Goal: Entertainment & Leisure: Browse casually

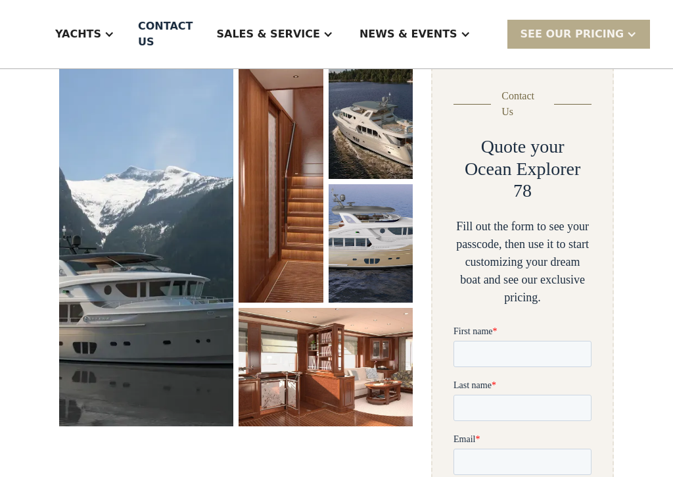
scroll to position [200, 0]
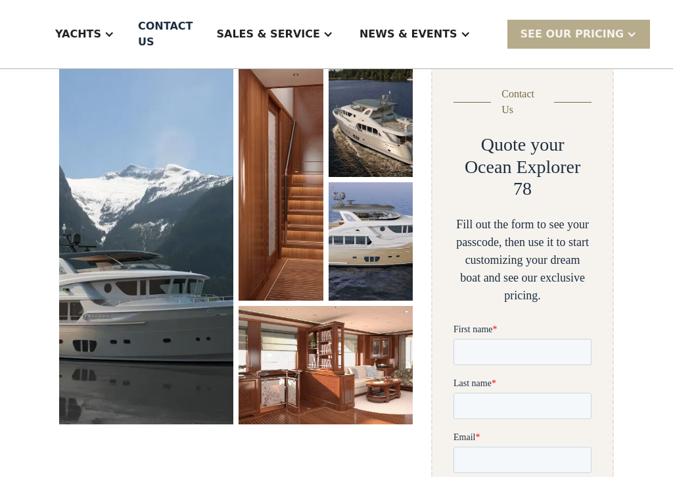
click at [172, 271] on img "open lightbox" at bounding box center [146, 241] width 174 height 365
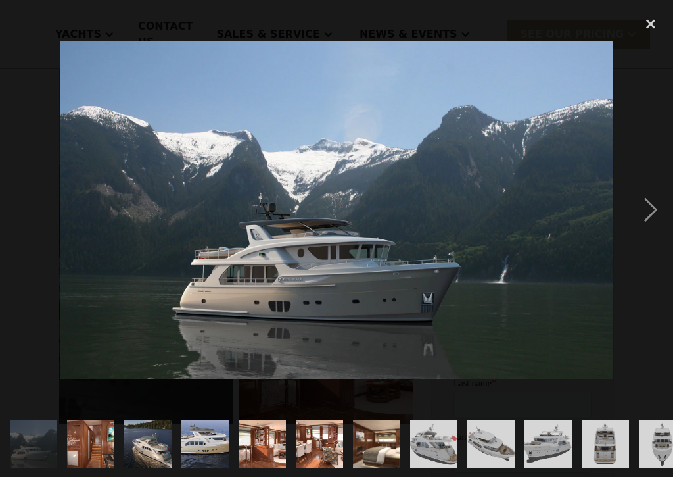
click at [653, 217] on div "next image" at bounding box center [650, 210] width 45 height 400
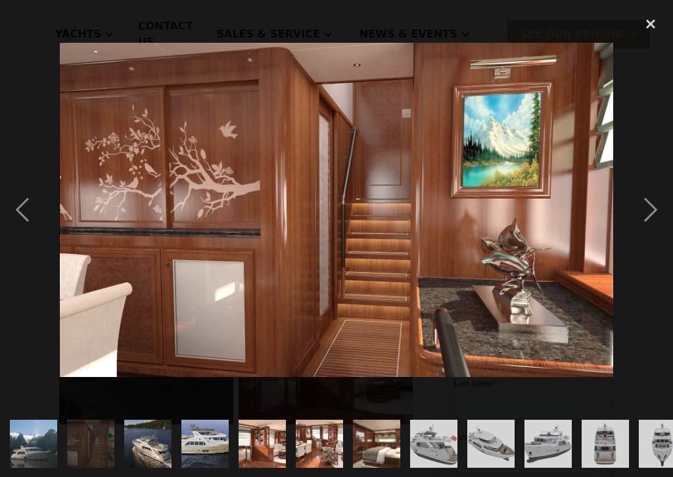
click at [651, 211] on div "next image" at bounding box center [650, 210] width 45 height 400
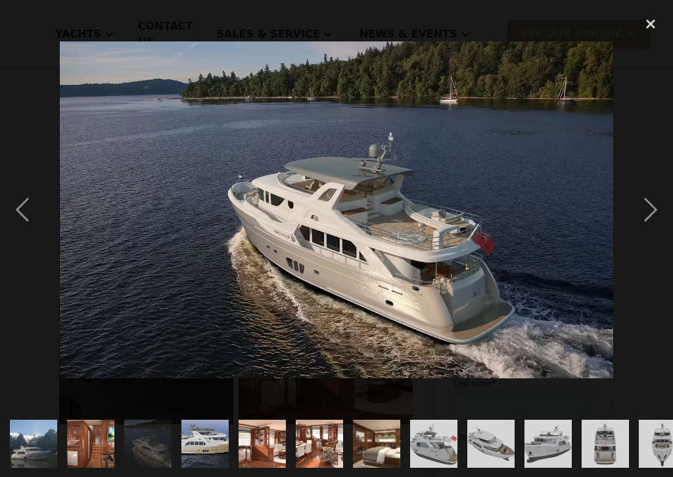
click at [651, 218] on div "next image" at bounding box center [650, 210] width 45 height 400
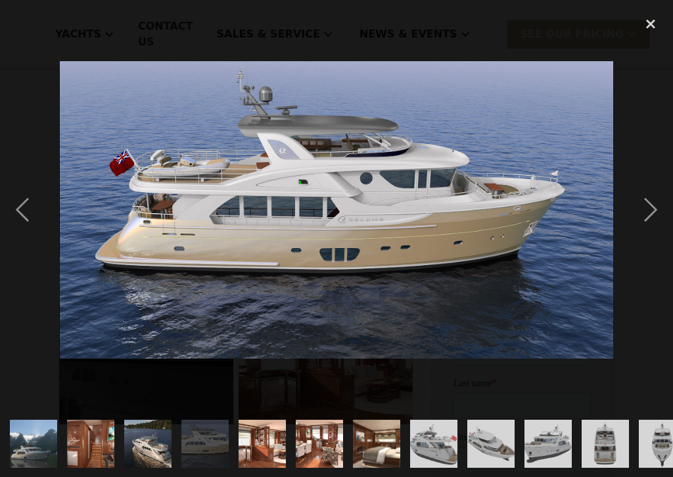
click at [653, 212] on div "next image" at bounding box center [650, 210] width 45 height 400
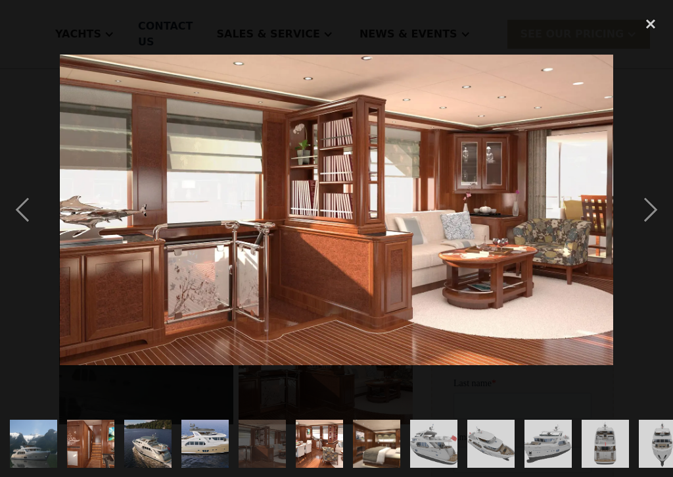
click at [653, 215] on div "next image" at bounding box center [650, 210] width 45 height 400
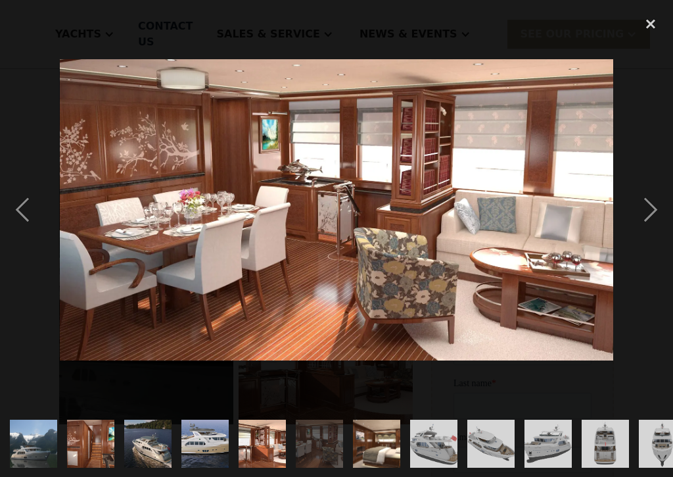
click at [661, 212] on div "next image" at bounding box center [650, 210] width 45 height 400
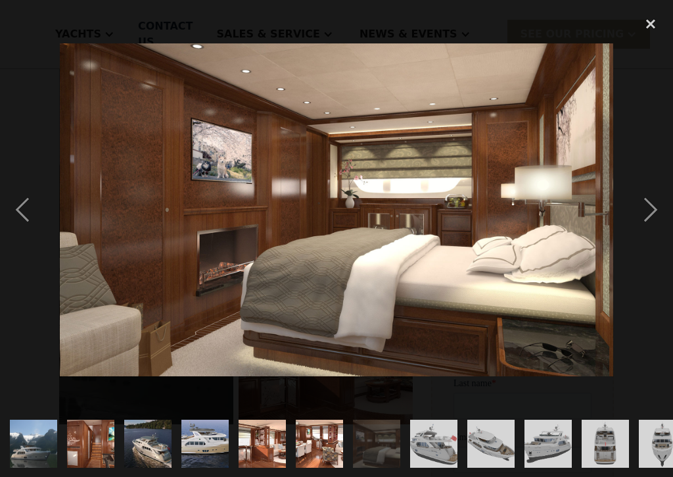
click at [651, 218] on div "next image" at bounding box center [650, 210] width 45 height 400
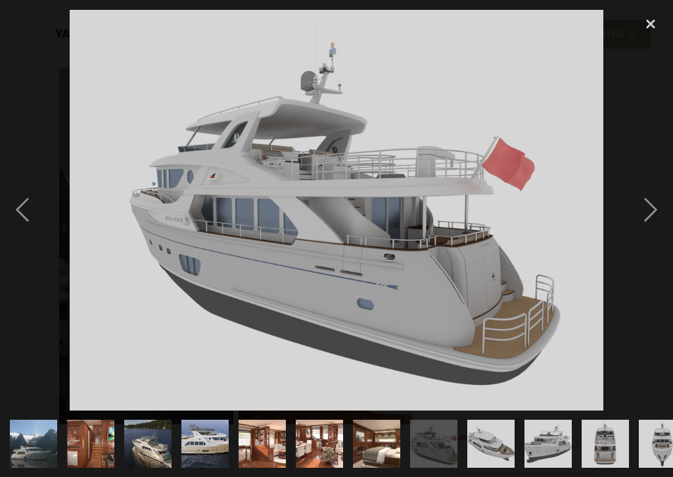
click at [657, 210] on div "next image" at bounding box center [650, 210] width 45 height 400
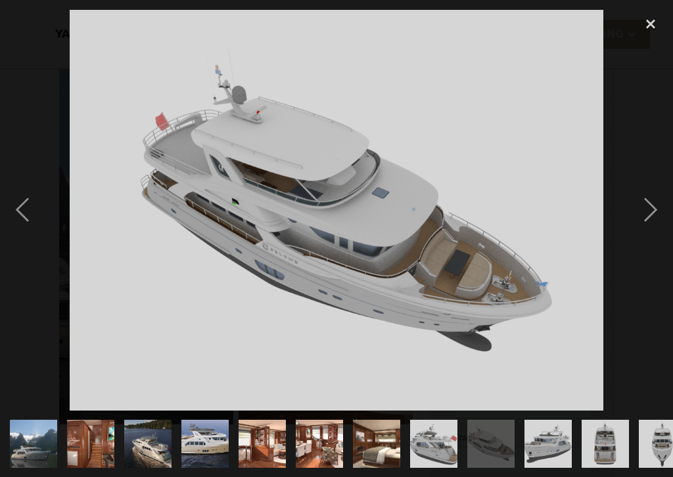
click at [657, 218] on div "next image" at bounding box center [650, 210] width 45 height 400
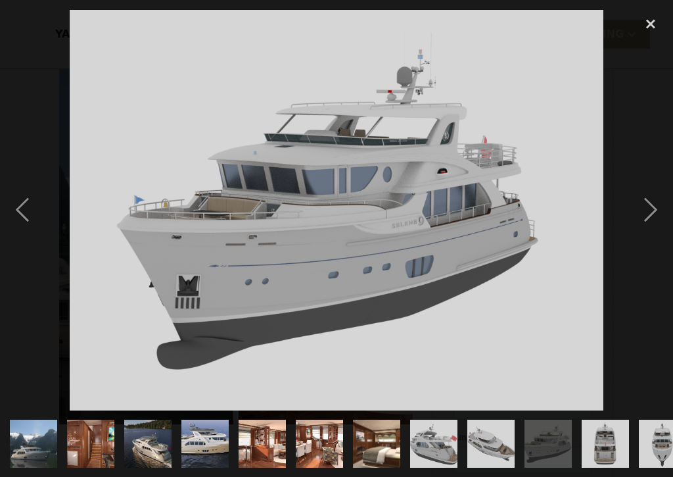
click at [653, 210] on div "next image" at bounding box center [650, 210] width 45 height 400
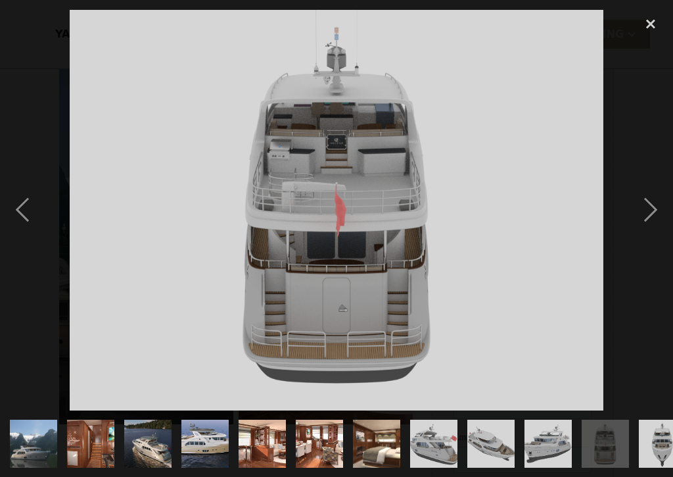
click at [653, 204] on div "next image" at bounding box center [650, 210] width 45 height 400
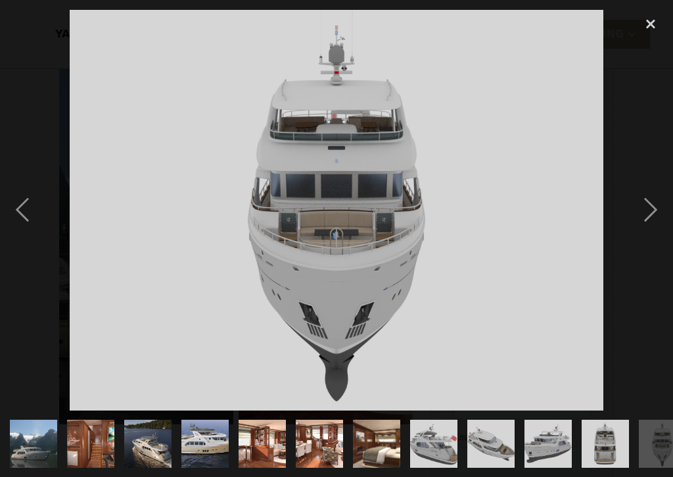
scroll to position [0, 634]
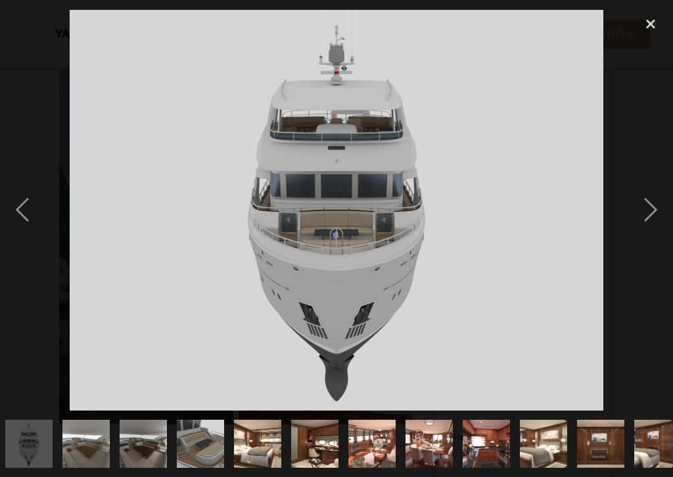
click at [657, 207] on div "next image" at bounding box center [650, 210] width 45 height 400
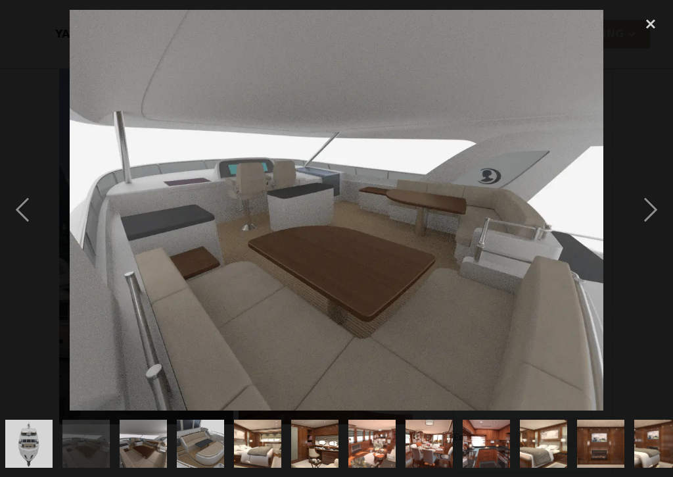
click at [651, 211] on div "next image" at bounding box center [650, 210] width 45 height 400
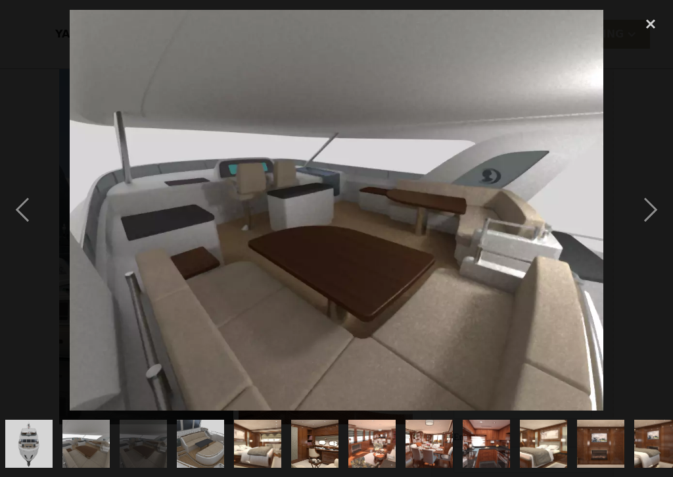
click at [655, 206] on div "next image" at bounding box center [650, 210] width 45 height 400
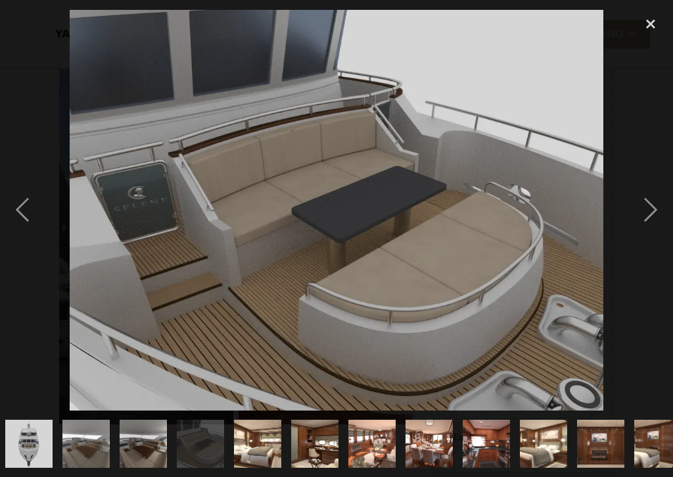
click at [646, 210] on div "next image" at bounding box center [650, 210] width 45 height 400
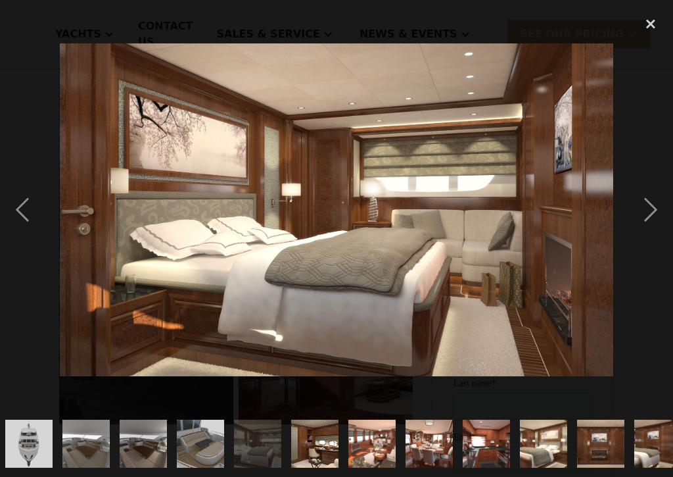
click at [655, 213] on div "next image" at bounding box center [650, 210] width 45 height 400
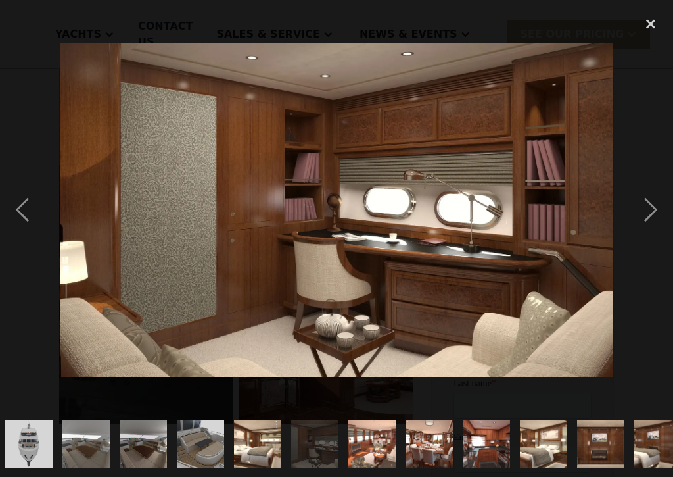
click at [657, 210] on div "next image" at bounding box center [650, 210] width 45 height 400
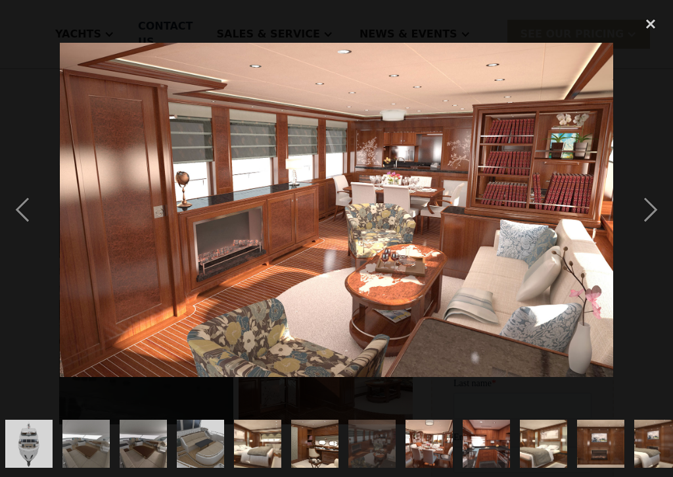
click at [664, 209] on div "next image" at bounding box center [650, 210] width 45 height 400
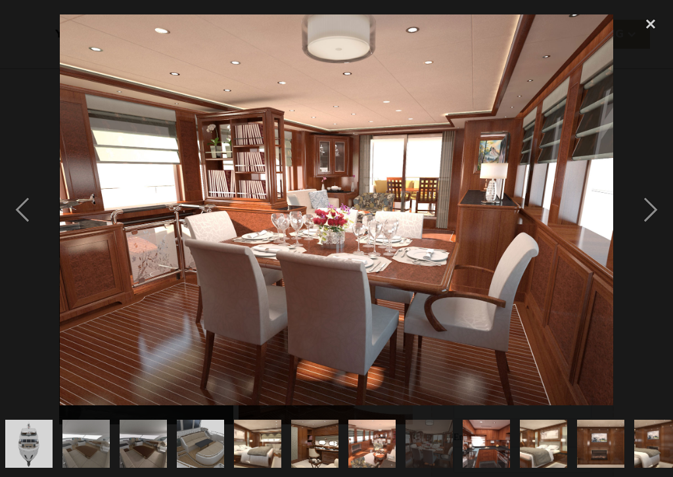
click at [656, 210] on div "next image" at bounding box center [650, 210] width 45 height 400
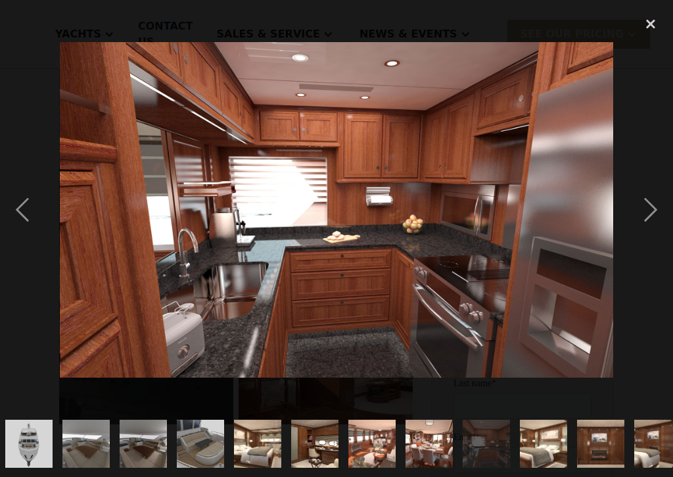
click at [657, 213] on div "next image" at bounding box center [650, 210] width 45 height 400
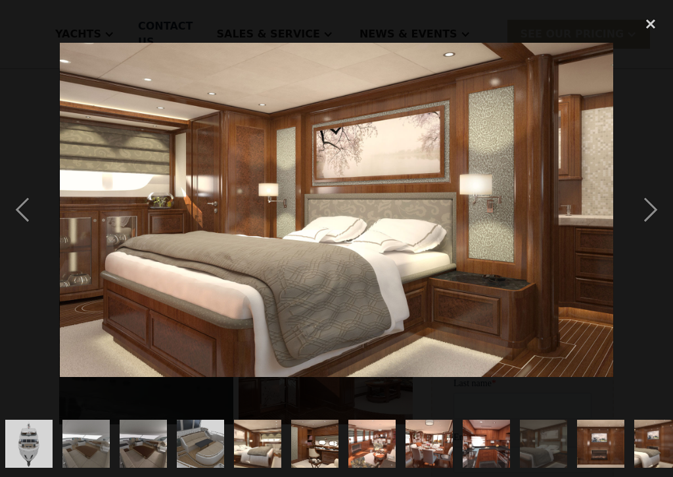
click at [658, 208] on div "next image" at bounding box center [650, 210] width 45 height 400
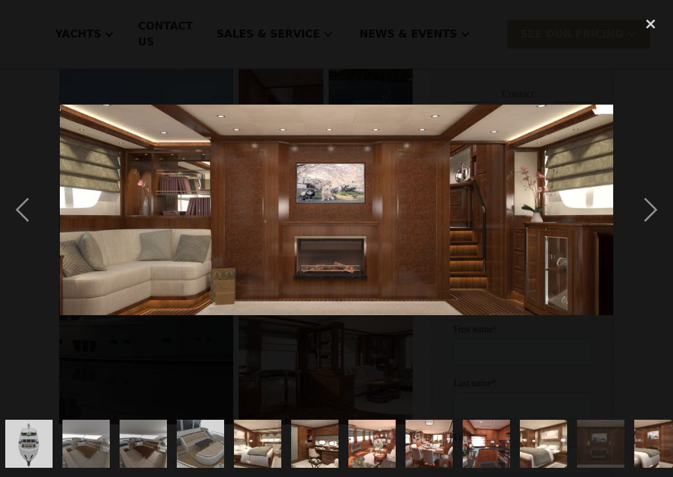
click at [657, 208] on div "next image" at bounding box center [650, 210] width 45 height 400
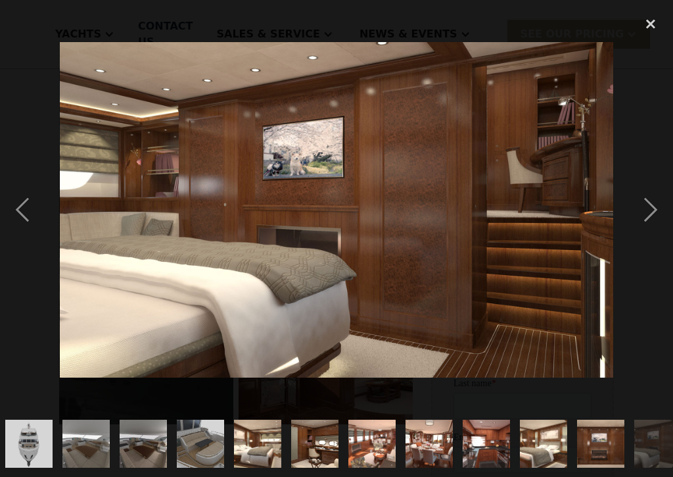
scroll to position [0, 766]
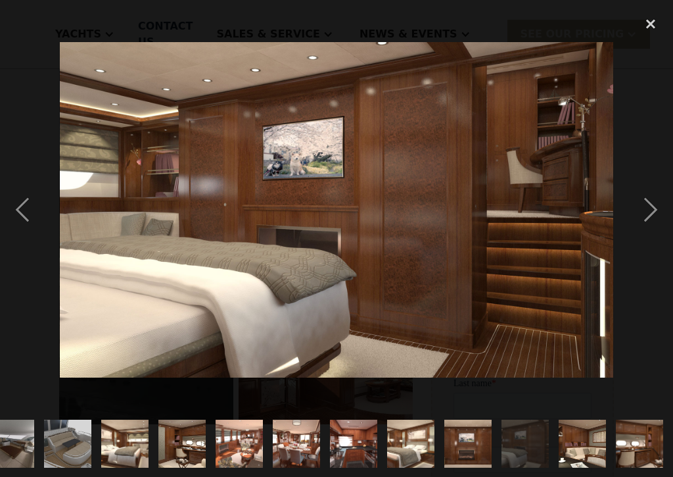
click at [657, 207] on div "next image" at bounding box center [650, 210] width 45 height 400
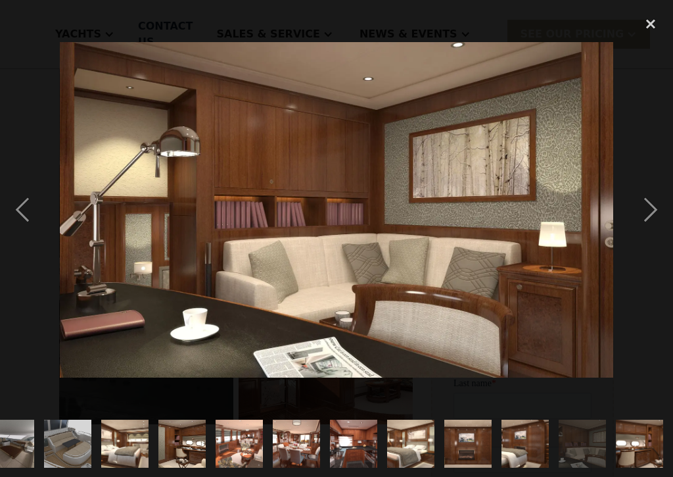
click at [662, 208] on div "next image" at bounding box center [650, 210] width 45 height 400
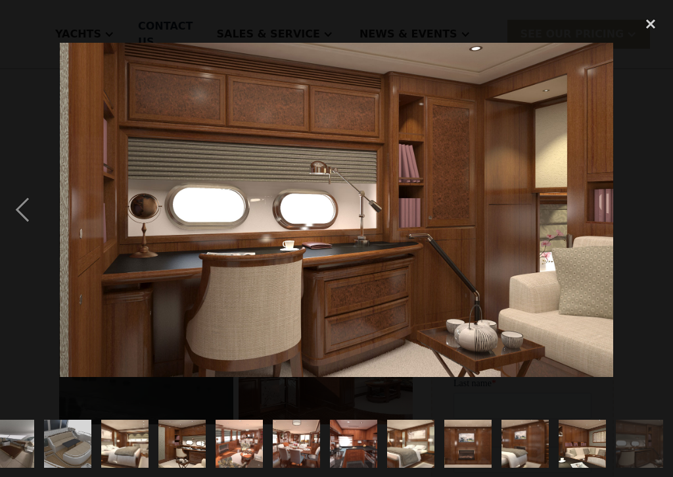
click at [656, 216] on div "next image" at bounding box center [650, 210] width 45 height 400
click at [645, 239] on div "next image" at bounding box center [650, 210] width 45 height 400
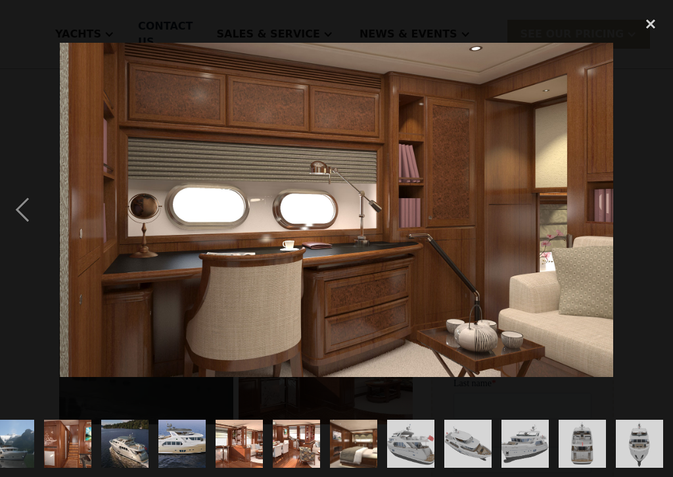
click at [291, 434] on img "show item 6 of 25" at bounding box center [295, 443] width 87 height 48
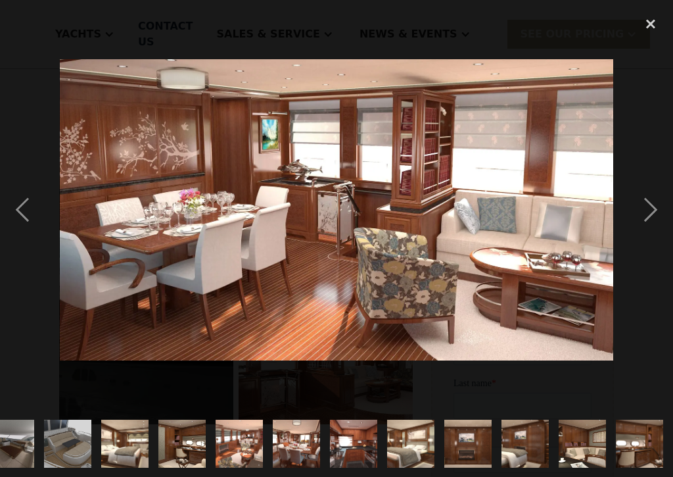
click at [655, 212] on div "next image" at bounding box center [650, 210] width 45 height 400
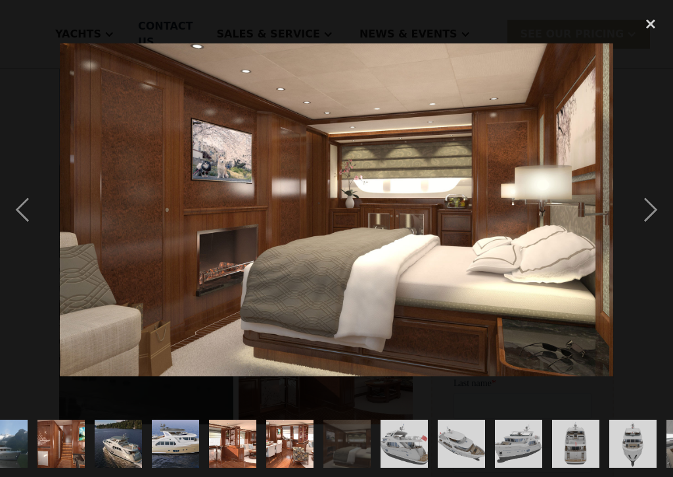
scroll to position [0, 0]
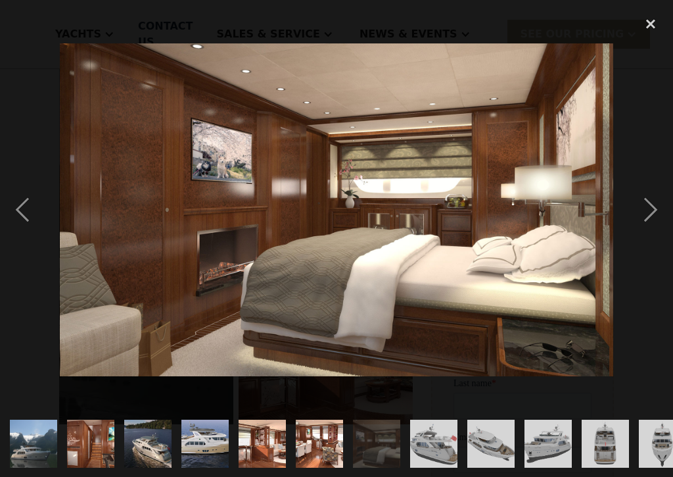
click at [654, 210] on div "next image" at bounding box center [650, 210] width 45 height 400
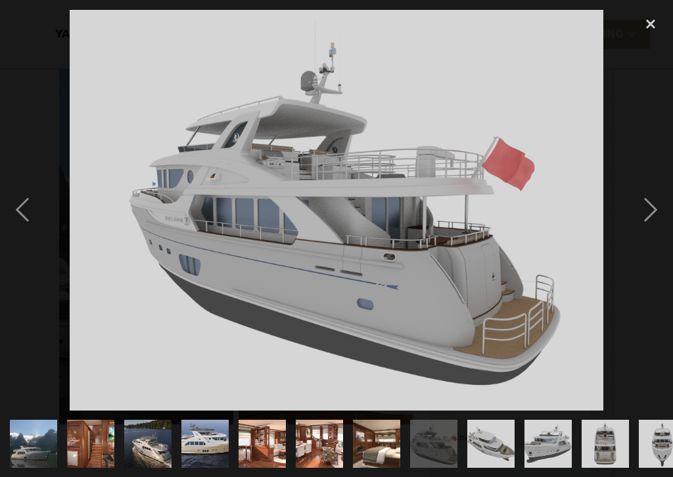
click at [656, 206] on div "next image" at bounding box center [650, 210] width 45 height 400
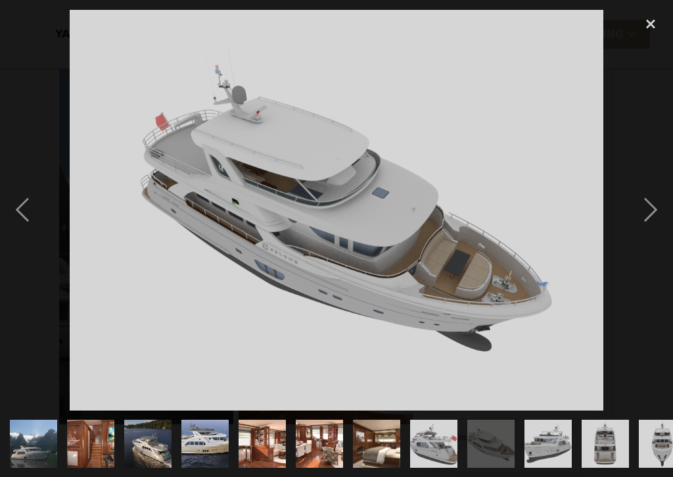
click at [653, 213] on div "next image" at bounding box center [650, 210] width 45 height 400
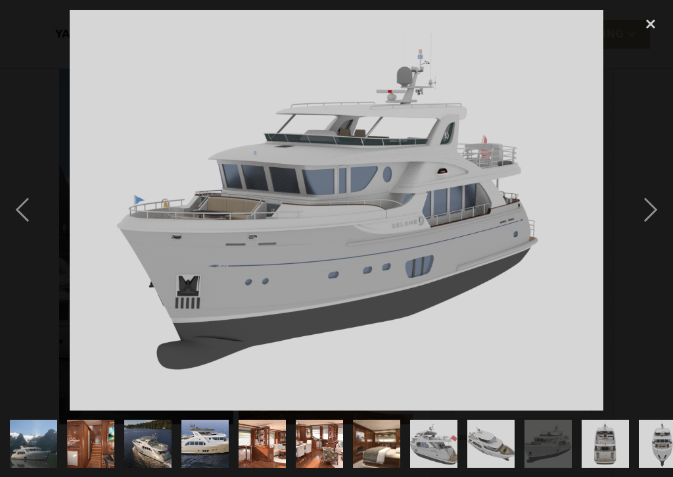
click at [652, 218] on div "next image" at bounding box center [650, 210] width 45 height 400
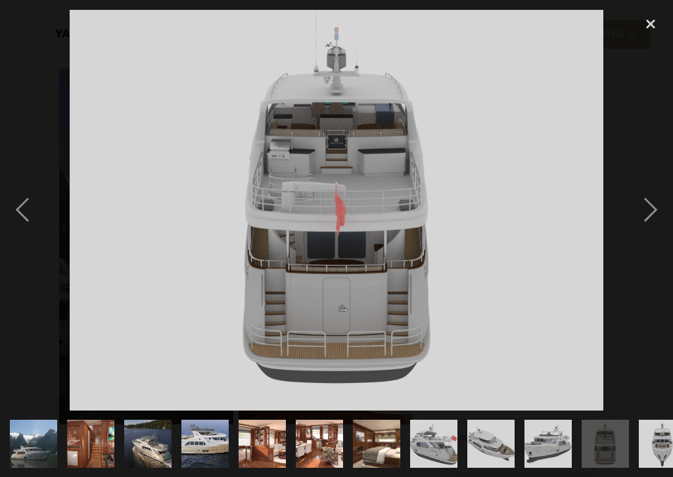
click at [654, 217] on div "next image" at bounding box center [650, 210] width 45 height 400
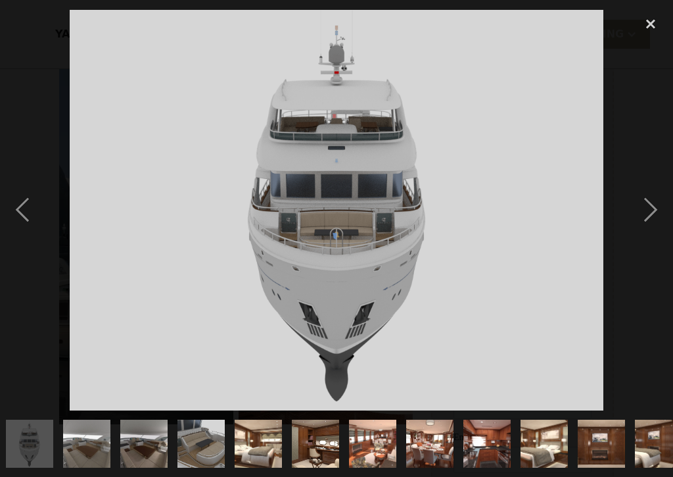
click at [659, 218] on div "next image" at bounding box center [650, 210] width 45 height 400
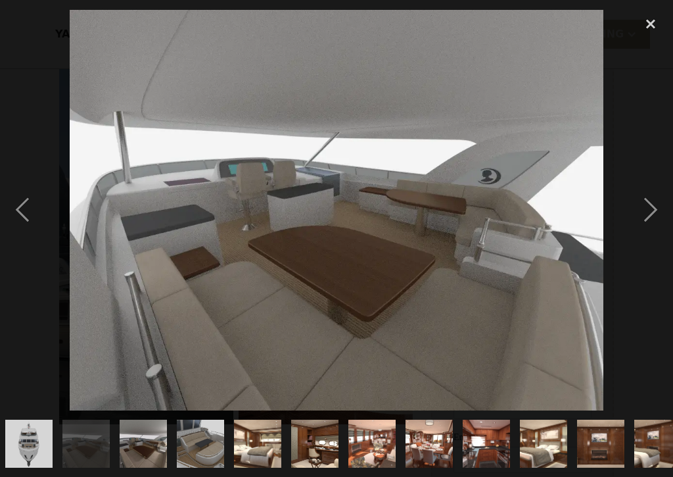
click at [663, 218] on div "next image" at bounding box center [650, 210] width 45 height 400
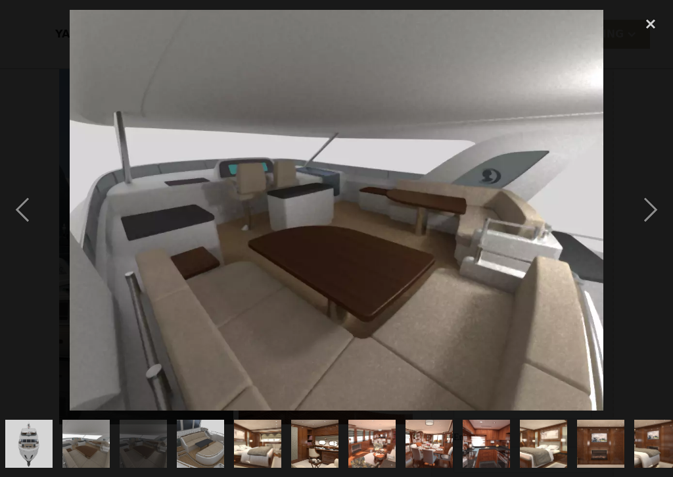
click at [660, 214] on div "next image" at bounding box center [650, 210] width 45 height 400
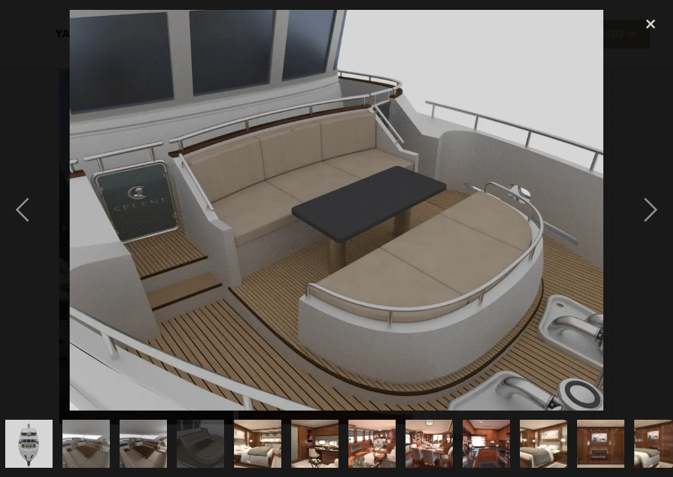
click at [658, 216] on div "next image" at bounding box center [650, 210] width 45 height 400
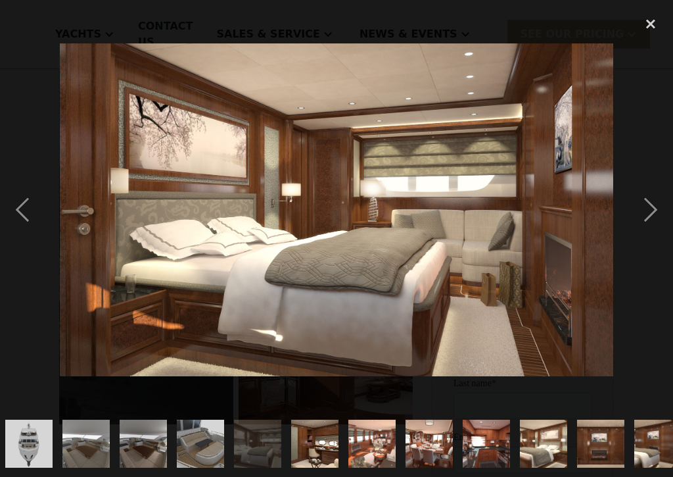
click at [659, 215] on div "next image" at bounding box center [650, 210] width 45 height 400
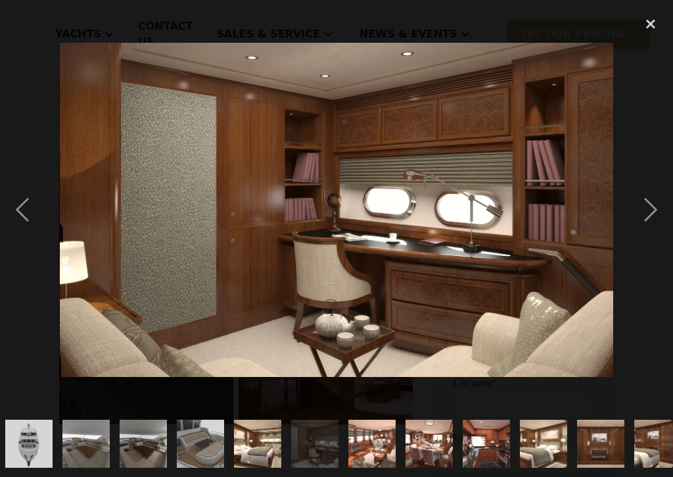
click at [658, 214] on div "next image" at bounding box center [650, 210] width 45 height 400
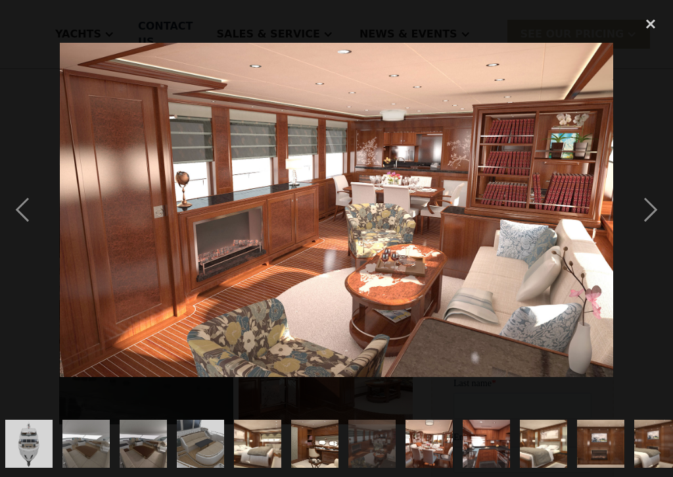
click at [661, 214] on div "next image" at bounding box center [650, 210] width 45 height 400
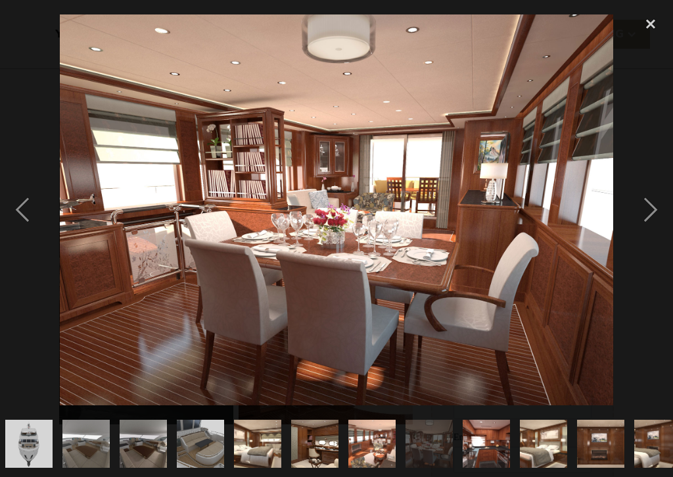
click at [665, 212] on div "next image" at bounding box center [650, 210] width 45 height 400
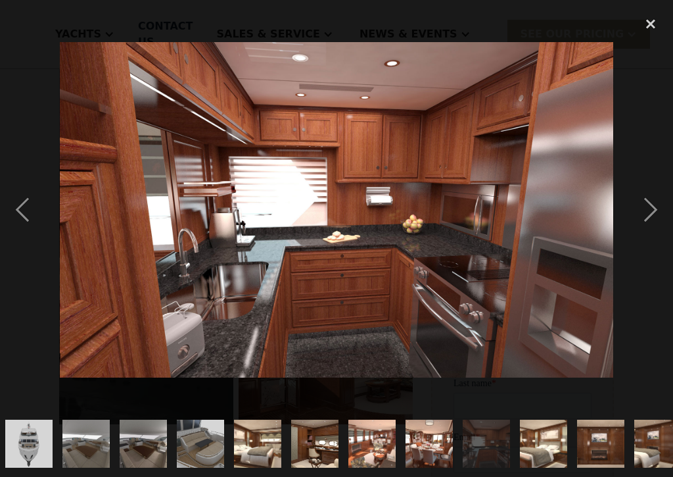
click at [663, 216] on div "next image" at bounding box center [650, 210] width 45 height 400
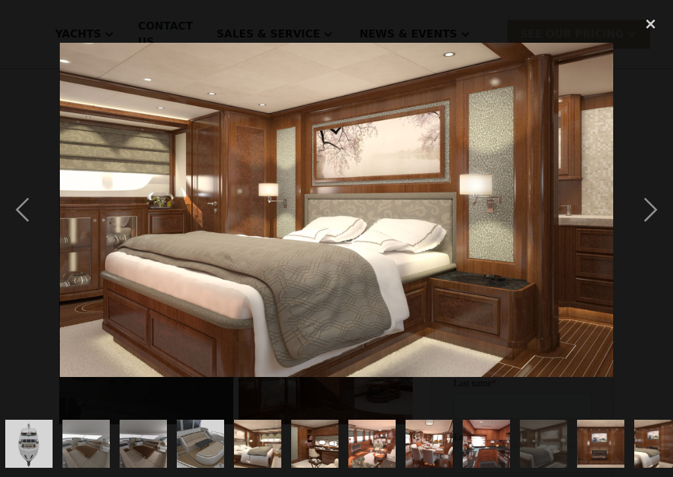
click at [665, 214] on div "next image" at bounding box center [650, 210] width 45 height 400
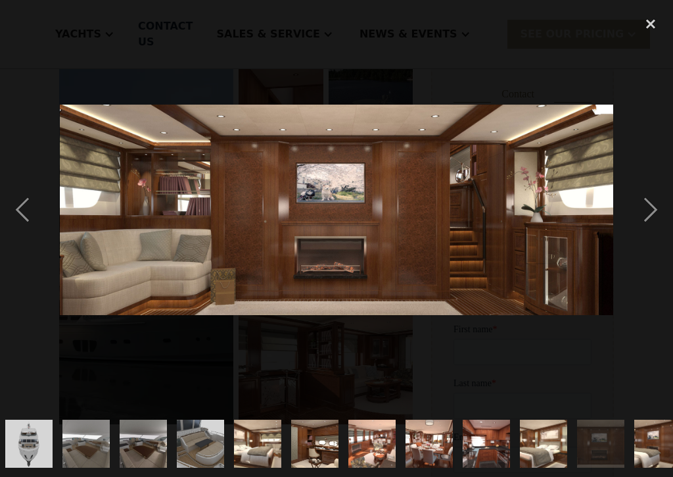
click at [655, 214] on div "next image" at bounding box center [650, 210] width 45 height 400
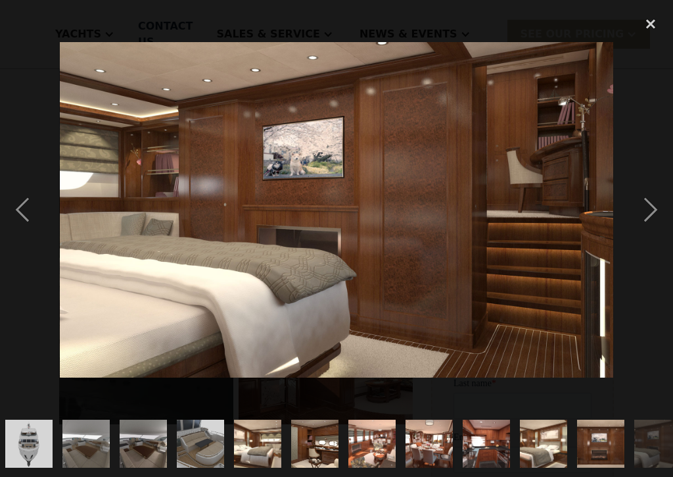
click at [662, 211] on div "next image" at bounding box center [650, 210] width 45 height 400
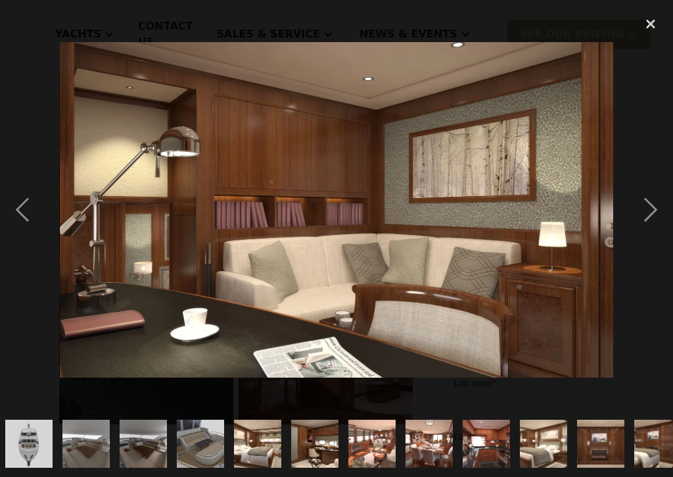
scroll to position [0, 766]
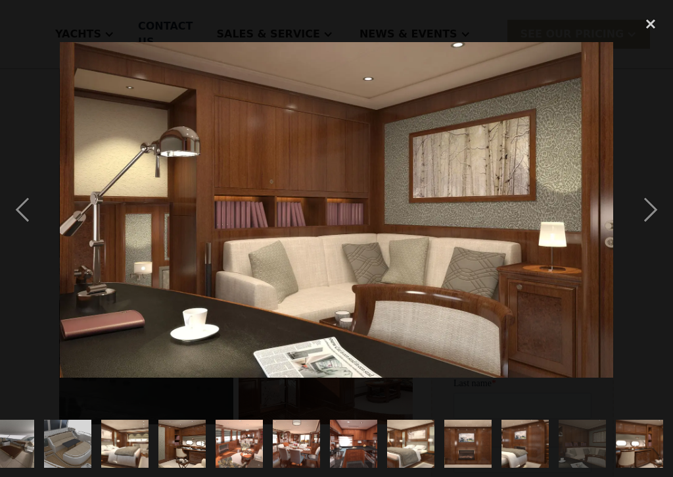
click at [20, 202] on div "previous image" at bounding box center [22, 210] width 45 height 400
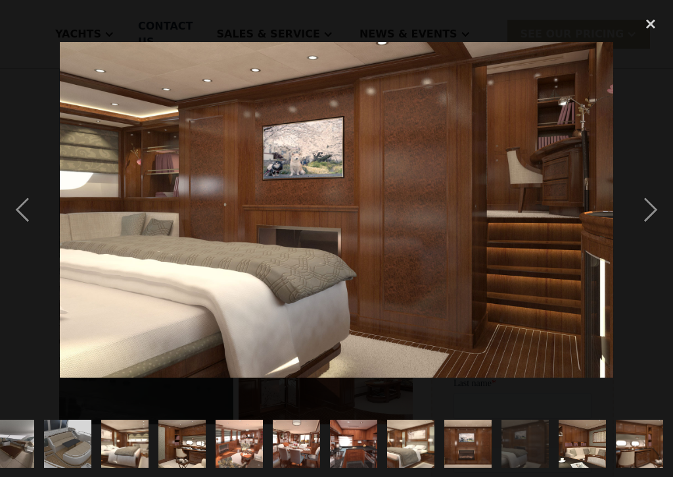
click at [20, 200] on div "previous image" at bounding box center [22, 210] width 45 height 400
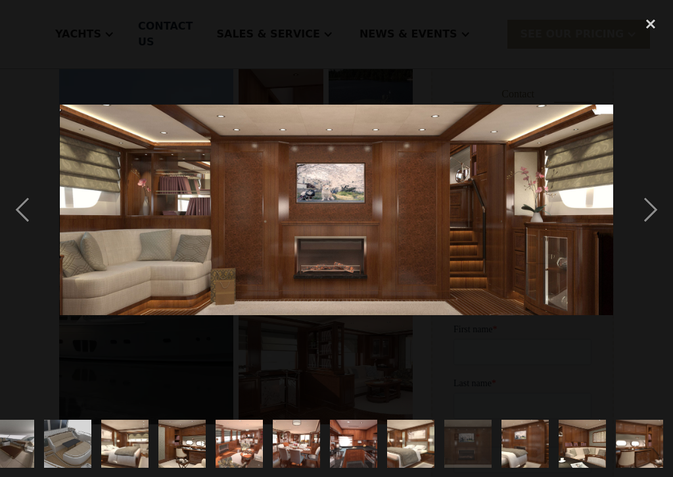
click at [19, 199] on div "previous image" at bounding box center [22, 210] width 45 height 400
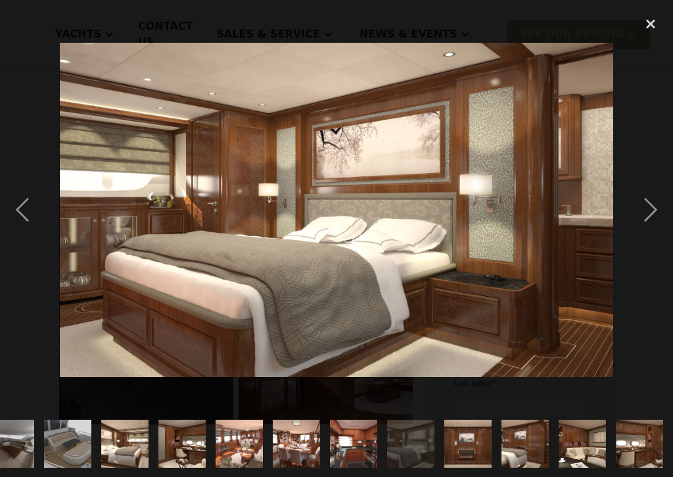
click at [23, 204] on div "previous image" at bounding box center [22, 210] width 45 height 400
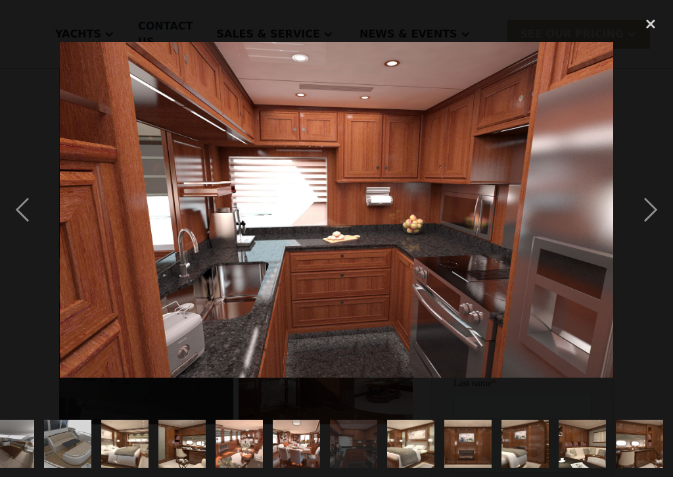
click at [24, 203] on div "previous image" at bounding box center [22, 210] width 45 height 400
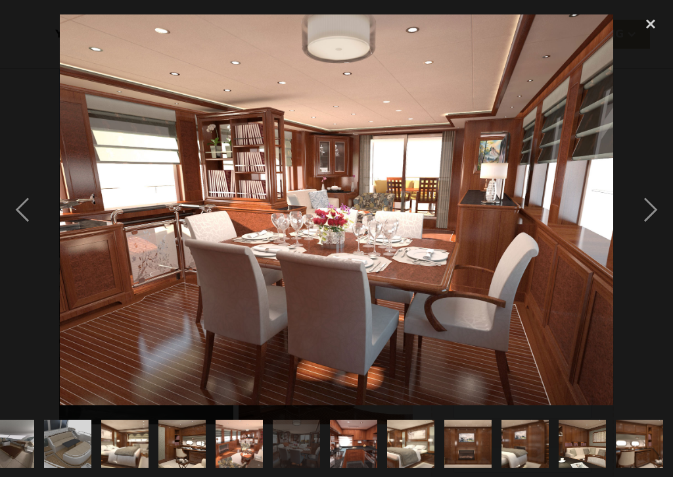
click at [24, 206] on div "previous image" at bounding box center [22, 210] width 45 height 400
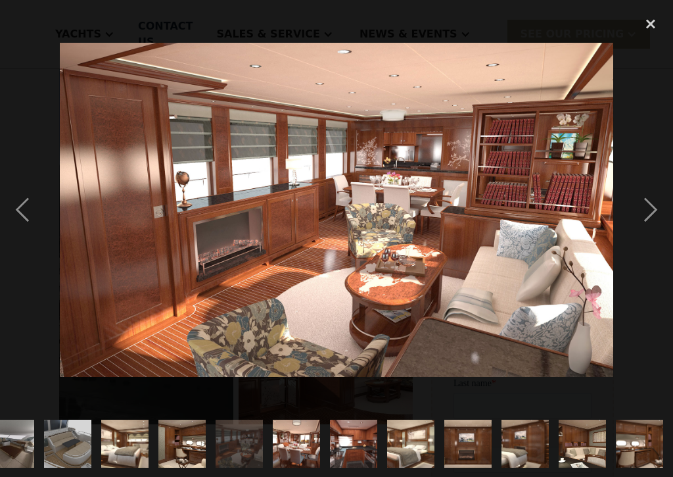
click at [26, 205] on div "previous image" at bounding box center [22, 210] width 45 height 400
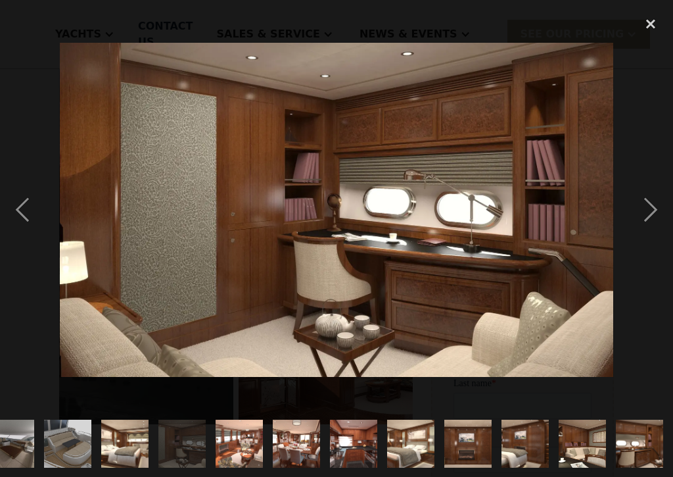
click at [18, 201] on div "previous image" at bounding box center [22, 210] width 45 height 400
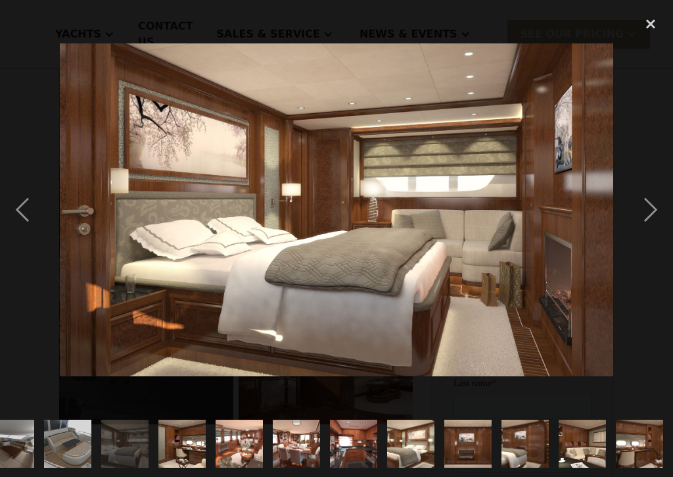
click at [25, 208] on div "previous image" at bounding box center [22, 210] width 45 height 400
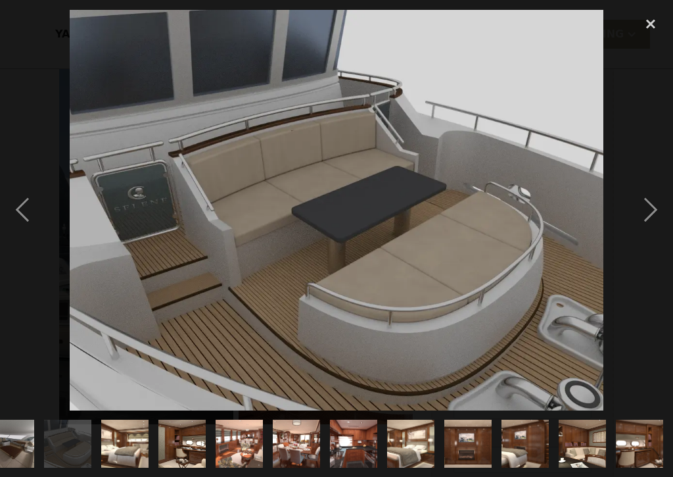
click at [21, 202] on div "previous image" at bounding box center [22, 210] width 45 height 400
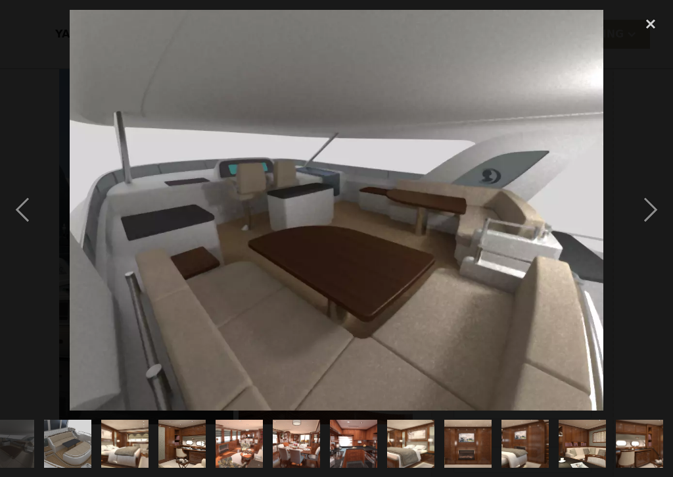
click at [25, 207] on div "previous image" at bounding box center [22, 210] width 45 height 400
click at [24, 208] on div "previous image" at bounding box center [22, 210] width 45 height 400
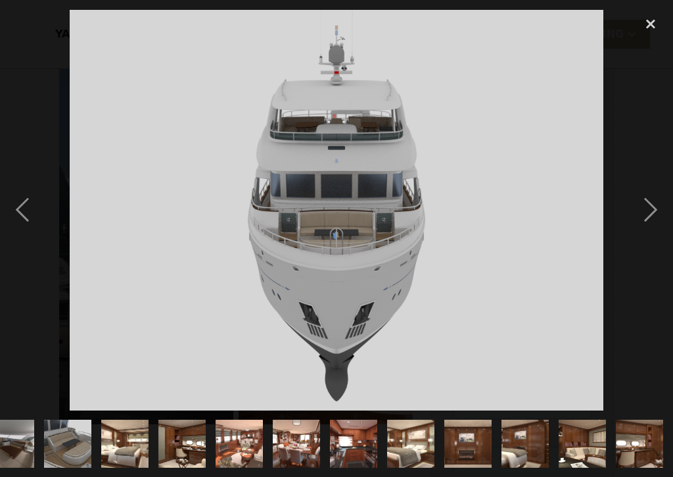
scroll to position [0, 132]
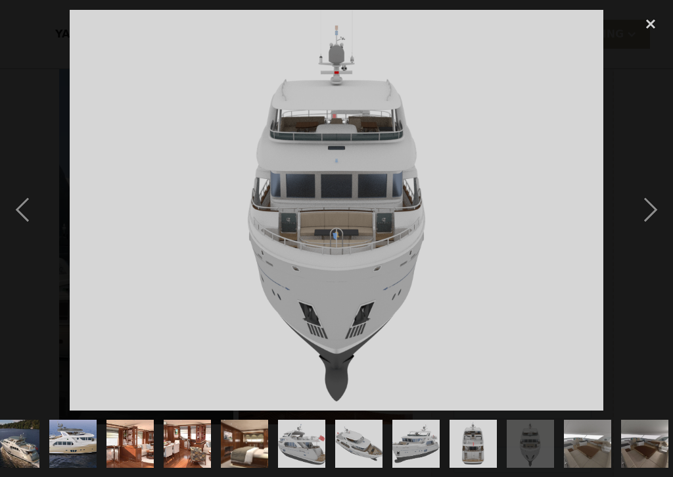
click at [22, 212] on div "previous image" at bounding box center [22, 210] width 45 height 400
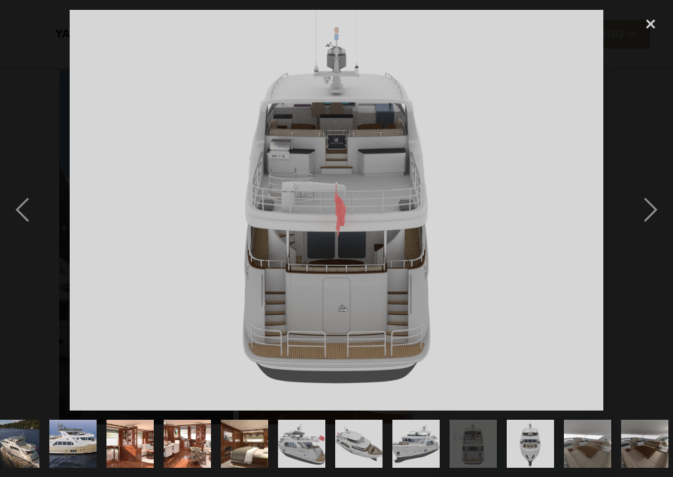
click at [18, 208] on div "previous image" at bounding box center [22, 210] width 45 height 400
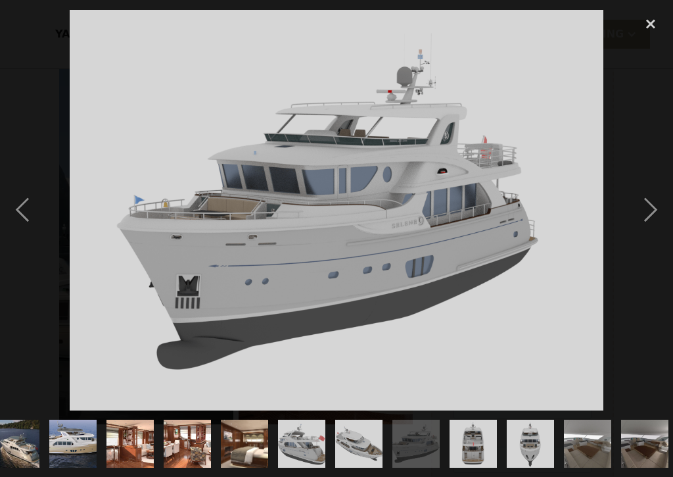
click at [20, 208] on div "previous image" at bounding box center [22, 210] width 45 height 400
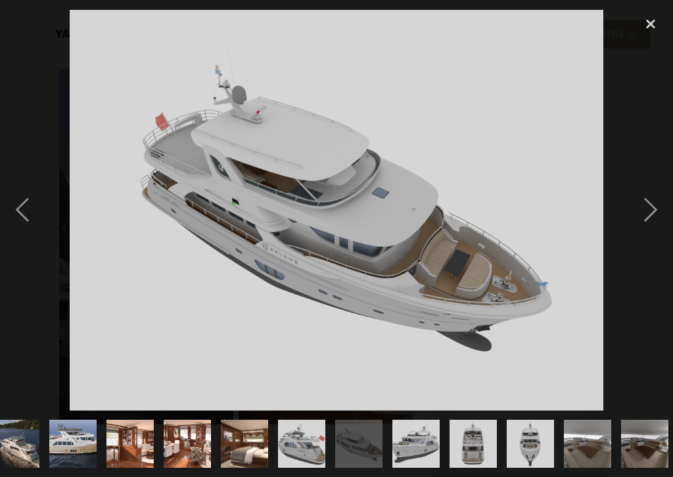
click at [16, 205] on div "previous image" at bounding box center [22, 210] width 45 height 400
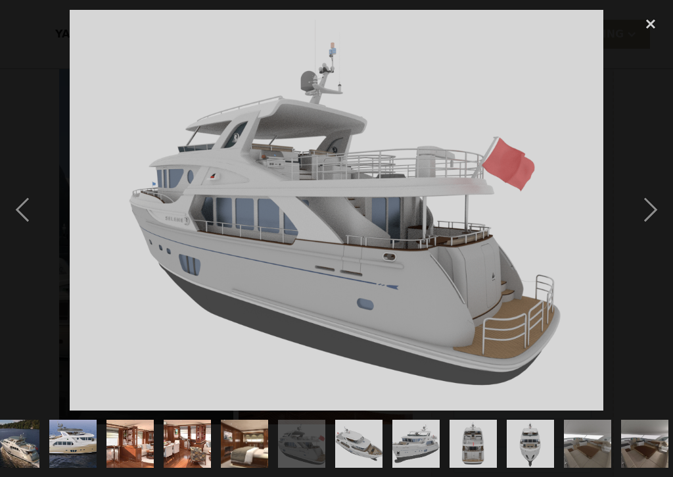
click at [14, 205] on div "previous image" at bounding box center [22, 210] width 45 height 400
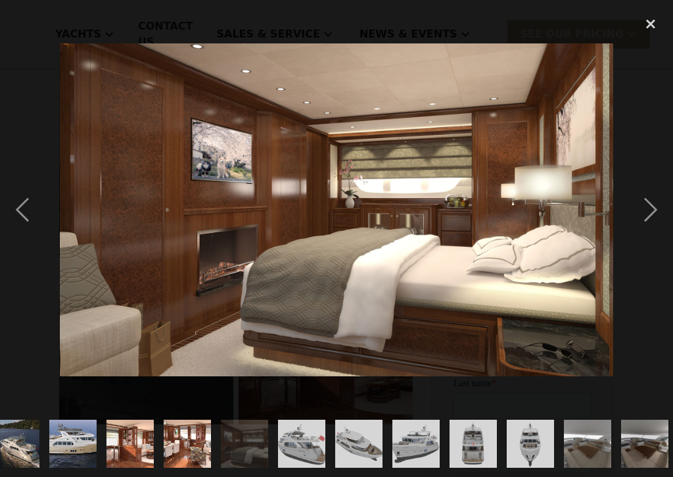
click at [28, 215] on div "previous image" at bounding box center [22, 210] width 45 height 400
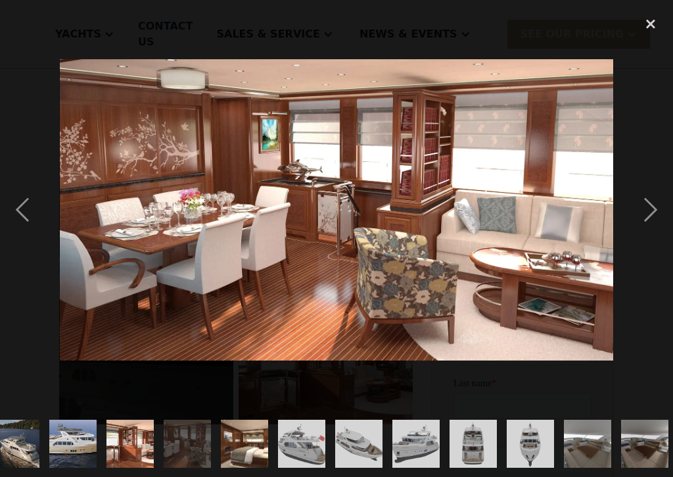
click at [20, 208] on div "previous image" at bounding box center [22, 210] width 45 height 400
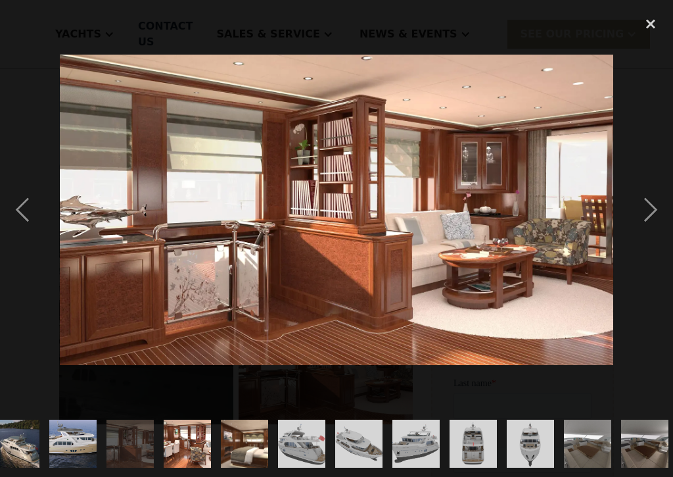
click at [20, 212] on div "previous image" at bounding box center [22, 210] width 45 height 400
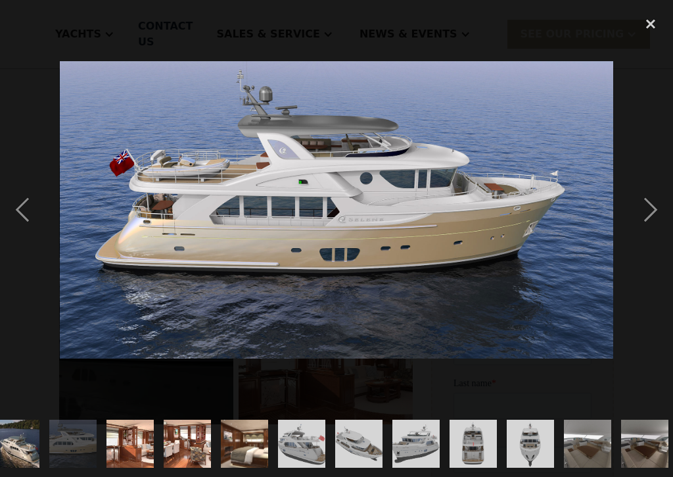
click at [17, 207] on div "previous image" at bounding box center [22, 210] width 45 height 400
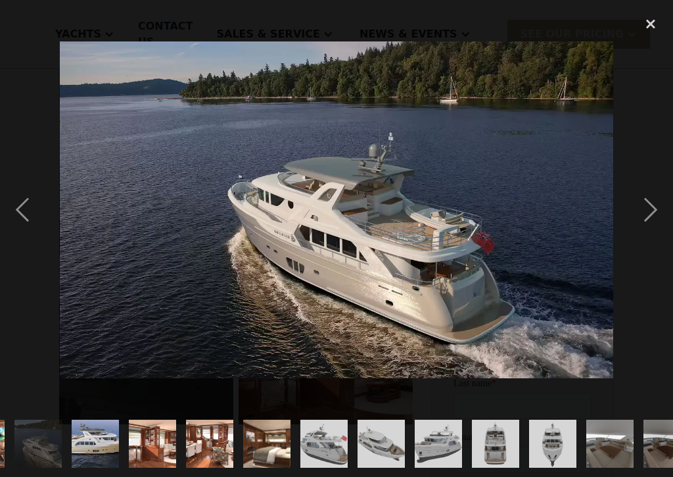
scroll to position [0, 0]
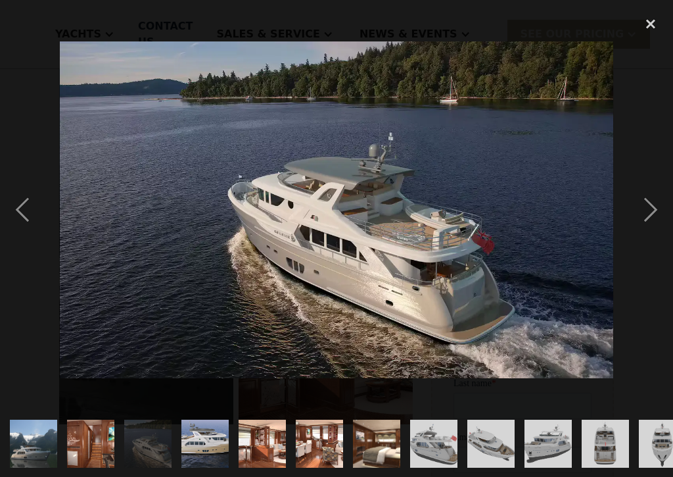
click at [20, 206] on div "previous image" at bounding box center [22, 210] width 45 height 400
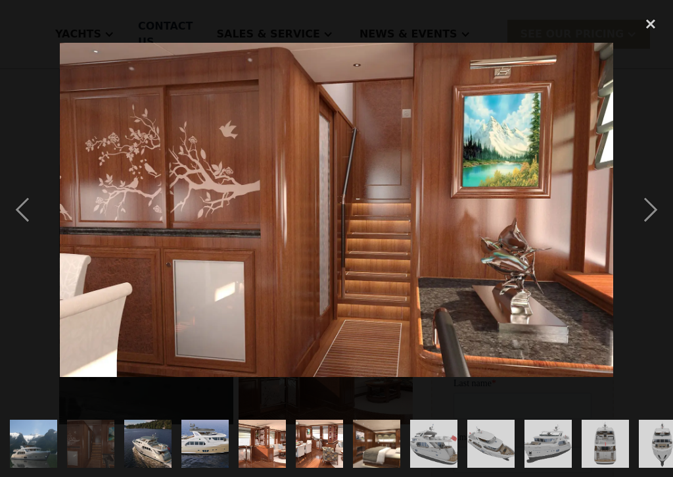
click at [22, 206] on div "previous image" at bounding box center [22, 210] width 45 height 400
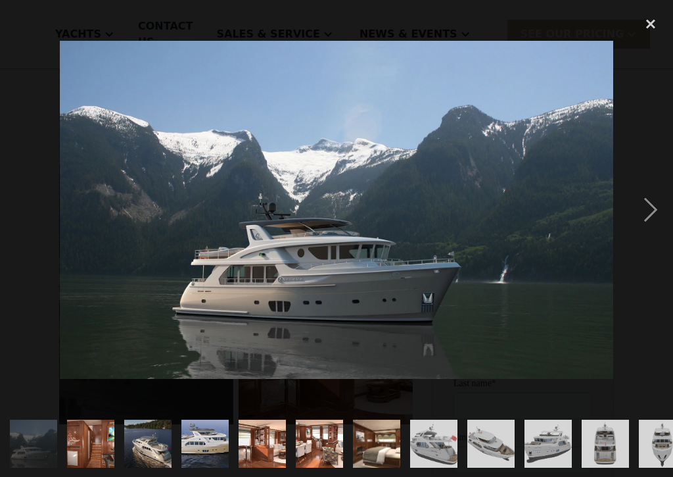
click at [17, 212] on div "previous image" at bounding box center [22, 210] width 45 height 400
click at [13, 210] on div "previous image" at bounding box center [22, 210] width 45 height 400
click at [671, 18] on div "close lightbox" at bounding box center [650, 24] width 45 height 29
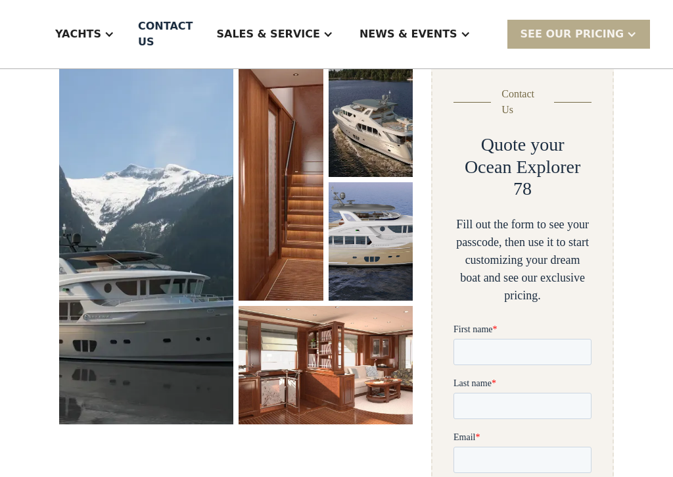
click at [653, 27] on div "close lightbox" at bounding box center [650, 24] width 45 height 29
